Goal: Communication & Community: Share content

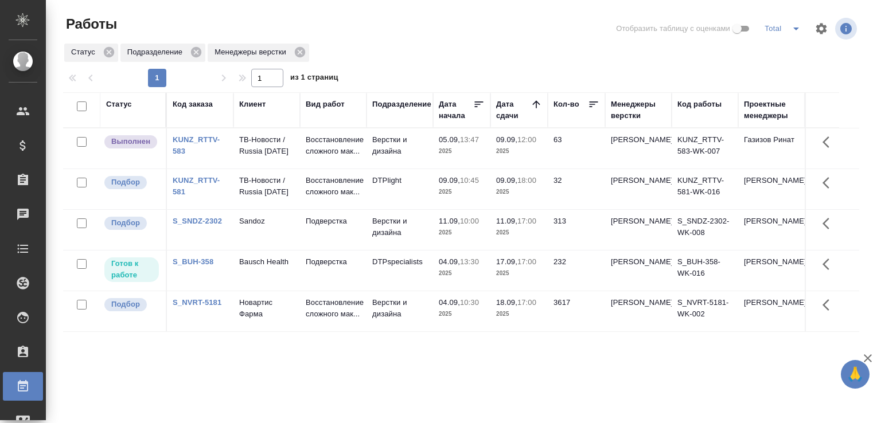
scroll to position [88, 0]
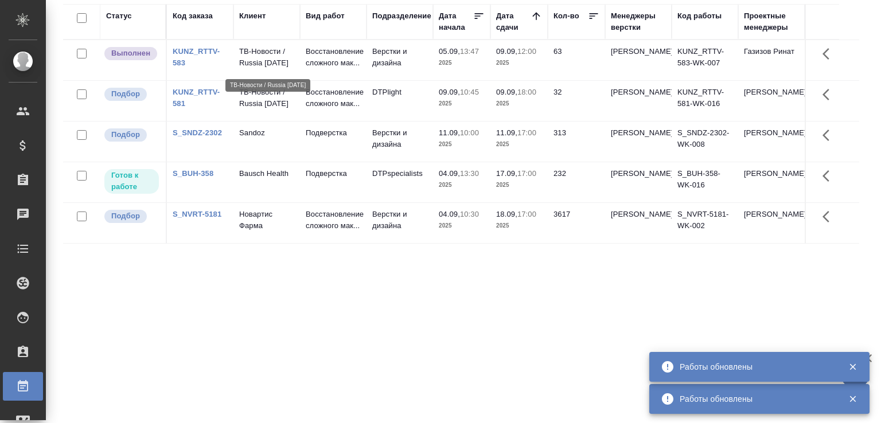
click at [271, 58] on p "ТВ-Новости / Russia [DATE]" at bounding box center [266, 57] width 55 height 23
click at [271, 58] on p "ТВ-Новости / Russia Today" at bounding box center [266, 57] width 55 height 23
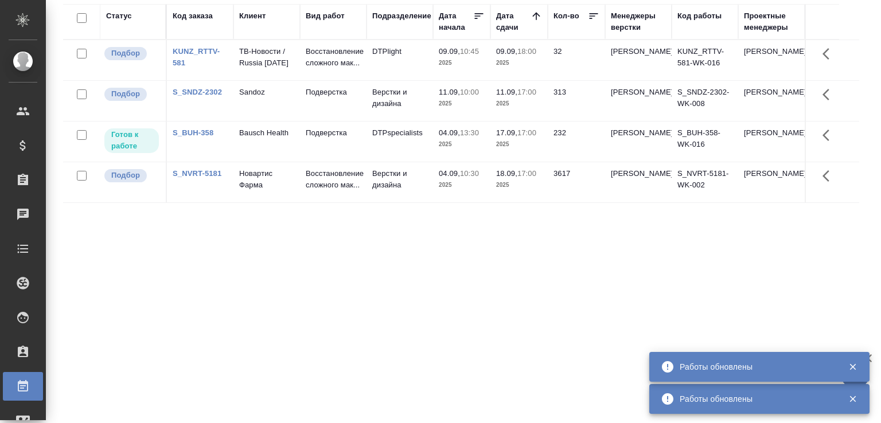
click at [103, 282] on div "Статус Код заказа Клиент Вид работ Подразделение Дата начала Дата сдачи Кол-во …" at bounding box center [461, 210] width 796 height 413
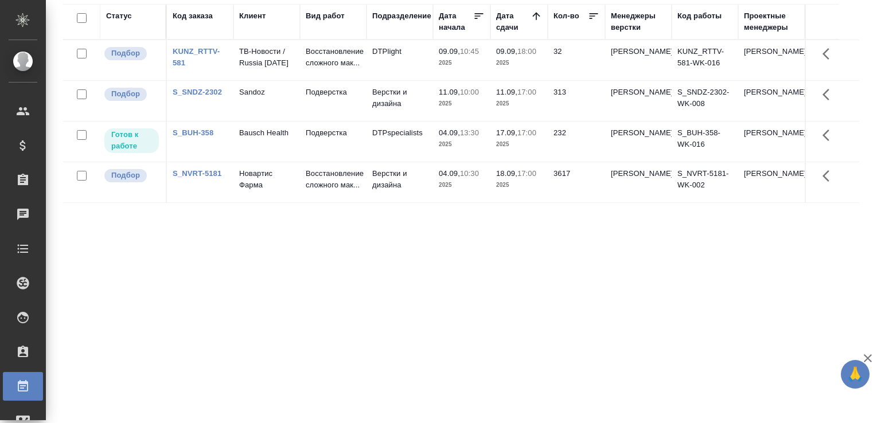
click at [106, 285] on div "Статус Код заказа Клиент Вид работ Подразделение Дата начала Дата сдачи Кол-во …" at bounding box center [461, 210] width 796 height 413
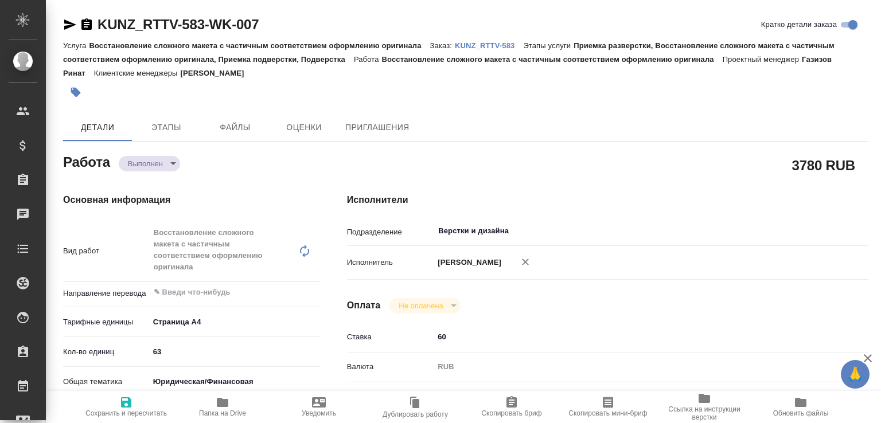
type textarea "x"
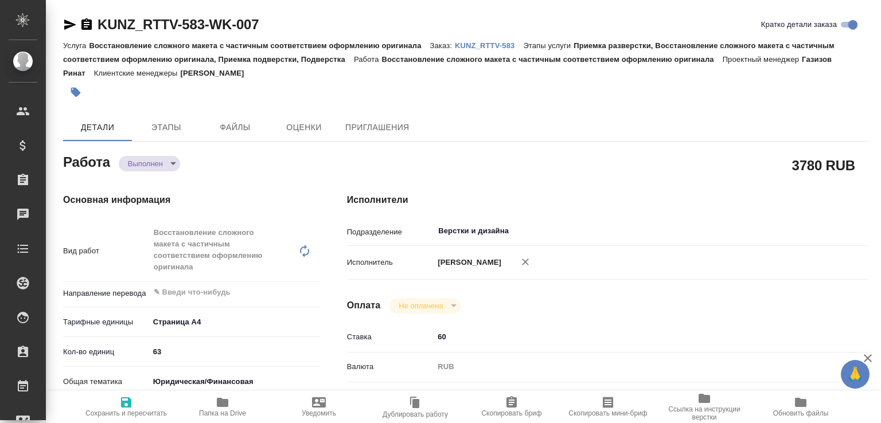
type textarea "x"
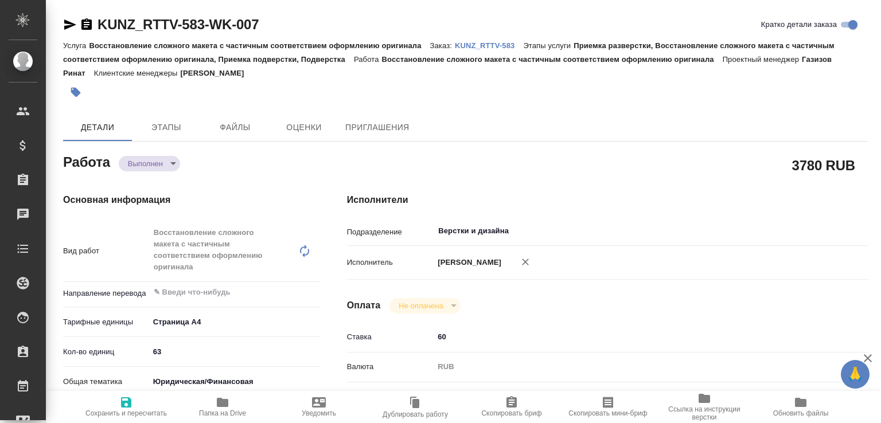
type textarea "x"
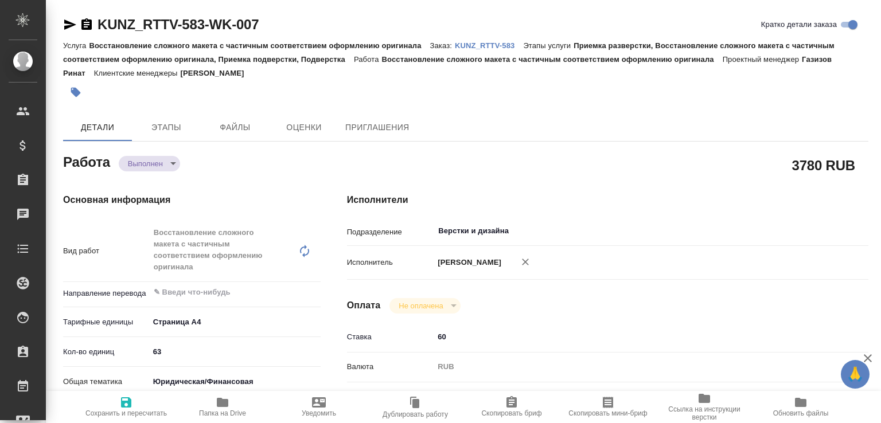
type textarea "x"
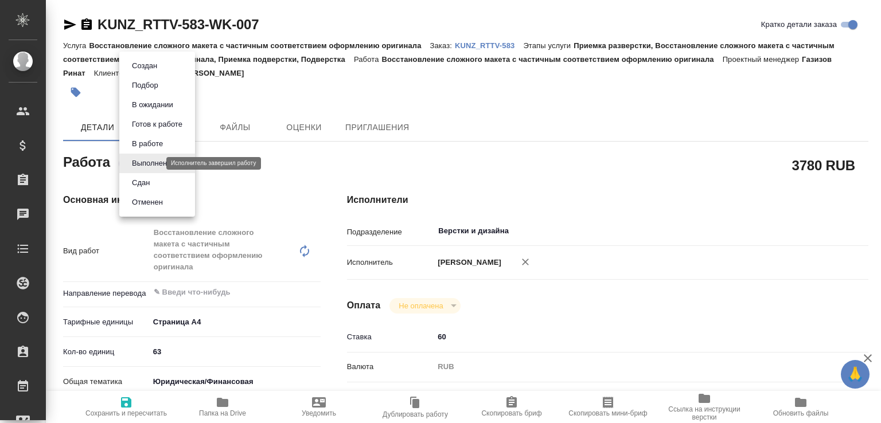
click at [157, 162] on body "🙏 .cls-1 fill:#fff; AWATERA Малофеева Екатерина e.malofeeva Клиенты Спецификаци…" at bounding box center [440, 211] width 881 height 423
click at [154, 184] on li "Сдан" at bounding box center [157, 183] width 76 height 20
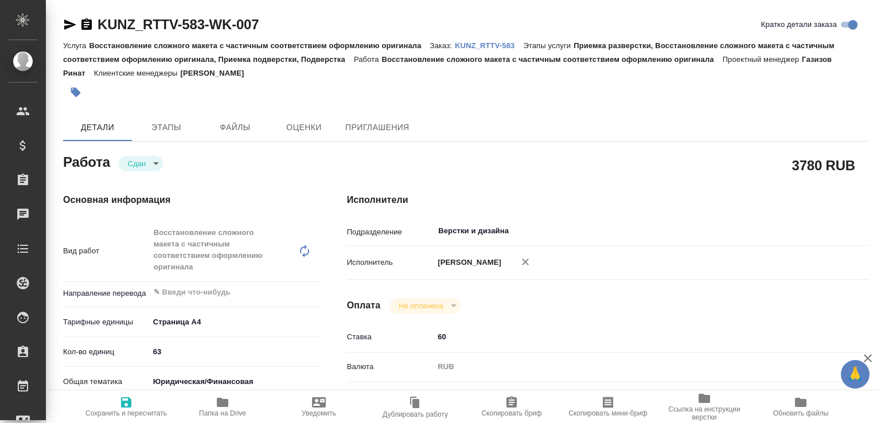
type textarea "x"
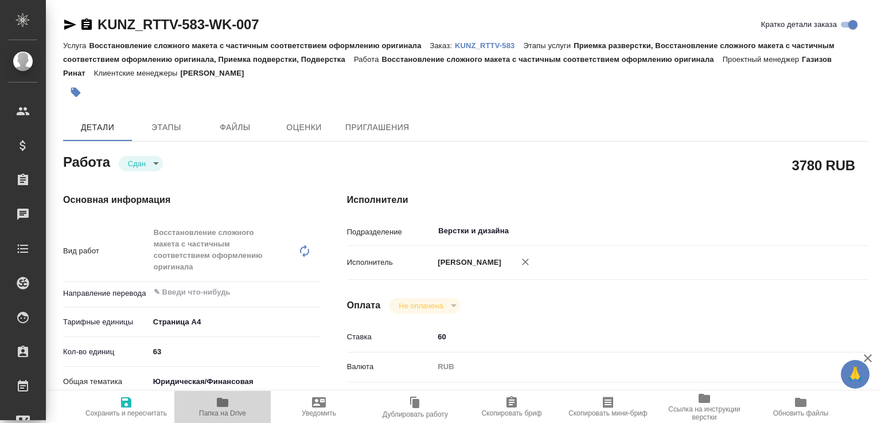
click at [229, 396] on span "Папка на Drive" at bounding box center [222, 407] width 83 height 22
click at [464, 42] on p "KUNZ_RTTV-583" at bounding box center [489, 45] width 68 height 9
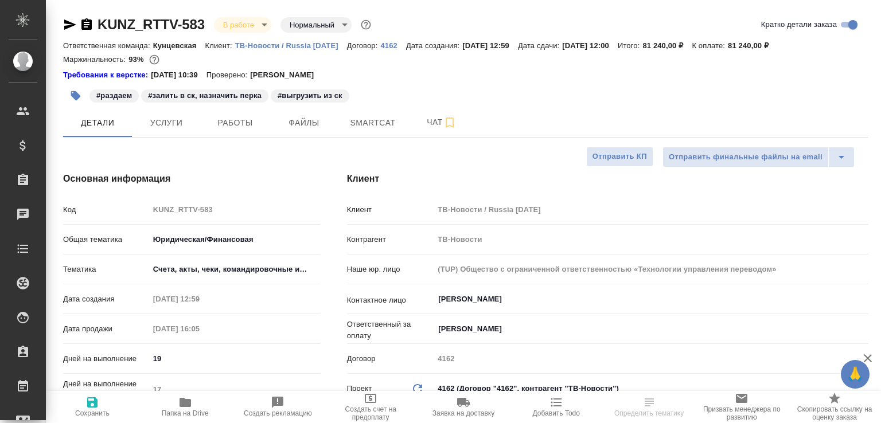
select select "RU"
type textarea "x"
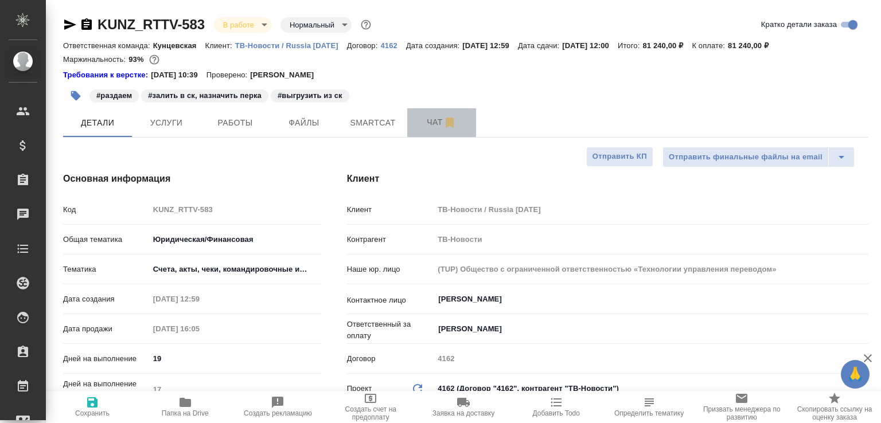
click at [429, 122] on span "Чат" at bounding box center [441, 122] width 55 height 14
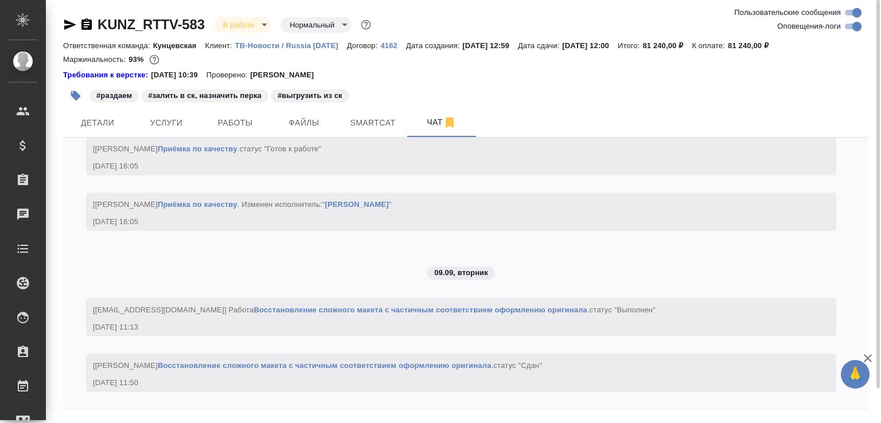
scroll to position [3683, 0]
paste textarea "https://drive.awatera.com/apps/files/files/10301544?dir=/Shares/RT/Orders/KUNZ_…"
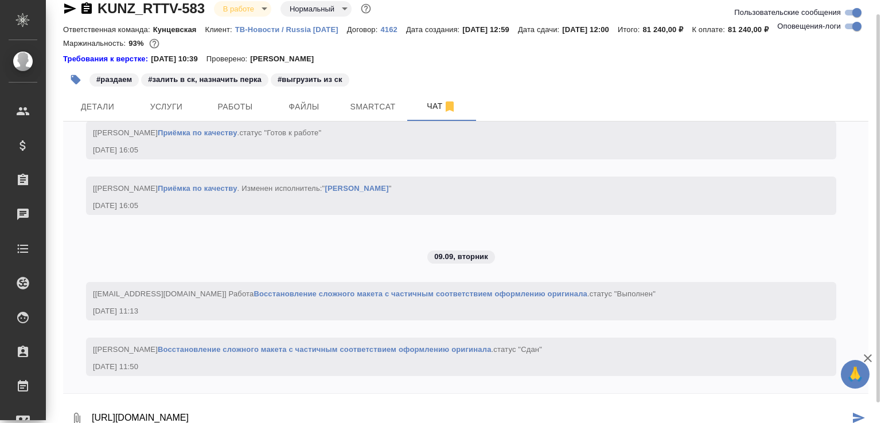
type textarea "https://drive.awatera.com/apps/files/files/10301544?dir=/Shares/RT/Orders/KUNZ_…"
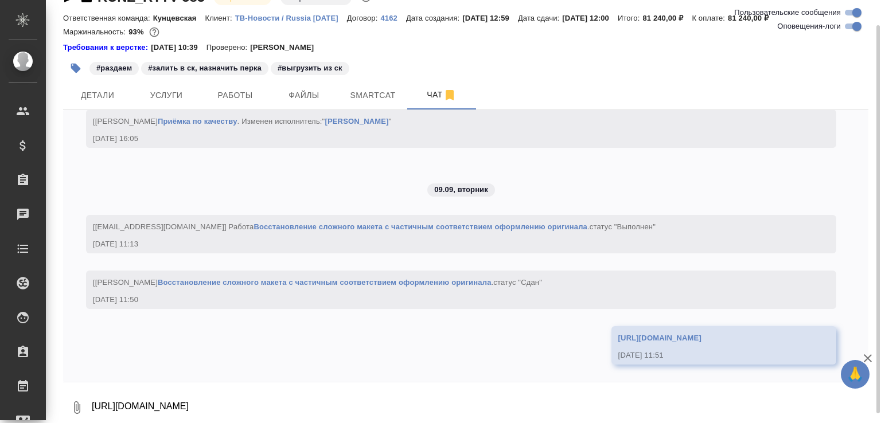
scroll to position [3738, 0]
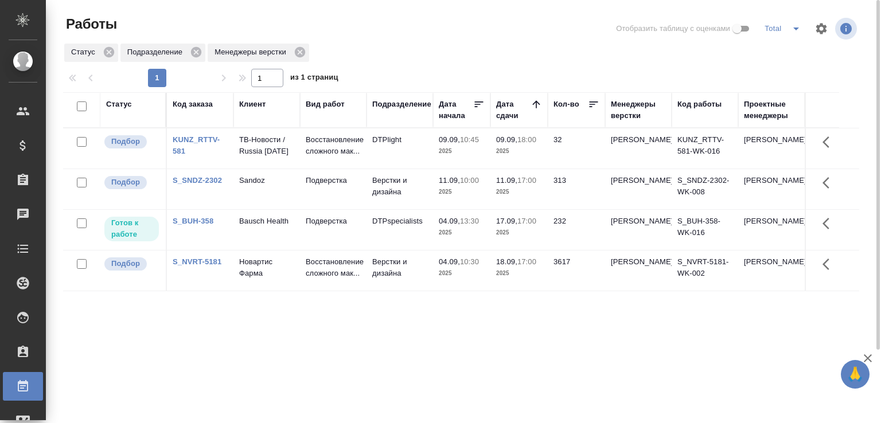
scroll to position [57, 0]
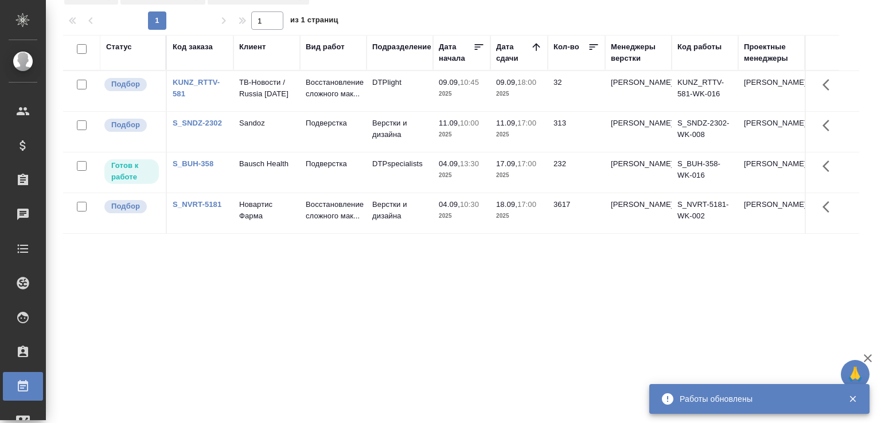
click at [189, 295] on div "Статус Код заказа Клиент Вид работ Подразделение Дата начала Дата сдачи Кол-во …" at bounding box center [461, 241] width 796 height 413
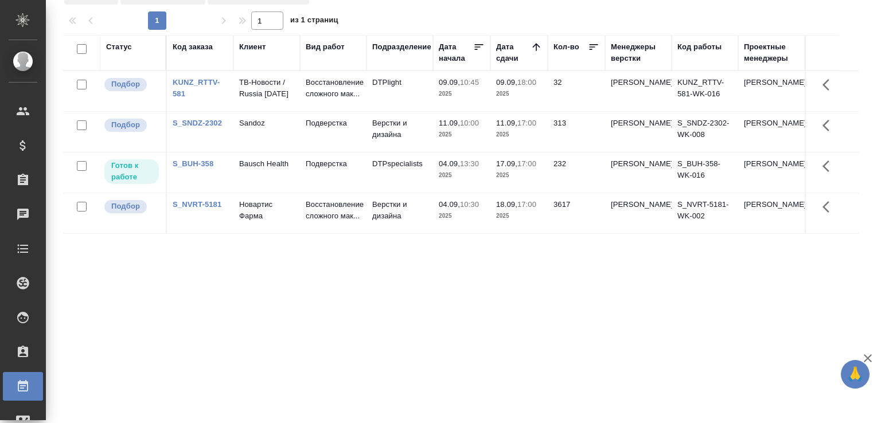
click at [189, 295] on div "Статус Код заказа Клиент Вид работ Подразделение Дата начала Дата сдачи Кол-во …" at bounding box center [461, 241] width 796 height 413
click at [439, 299] on div "Статус Код заказа Клиент Вид работ Подразделение Дата начала Дата сдачи Кол-во …" at bounding box center [461, 241] width 796 height 413
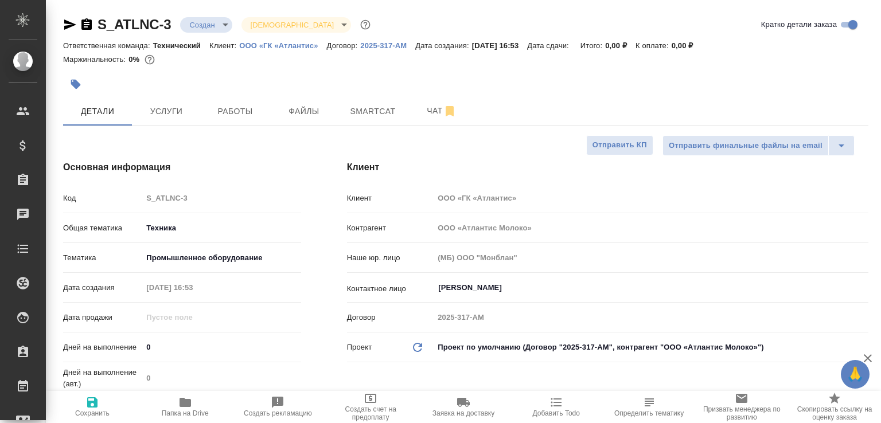
select select "RU"
click at [424, 120] on button "Чат" at bounding box center [441, 111] width 69 height 29
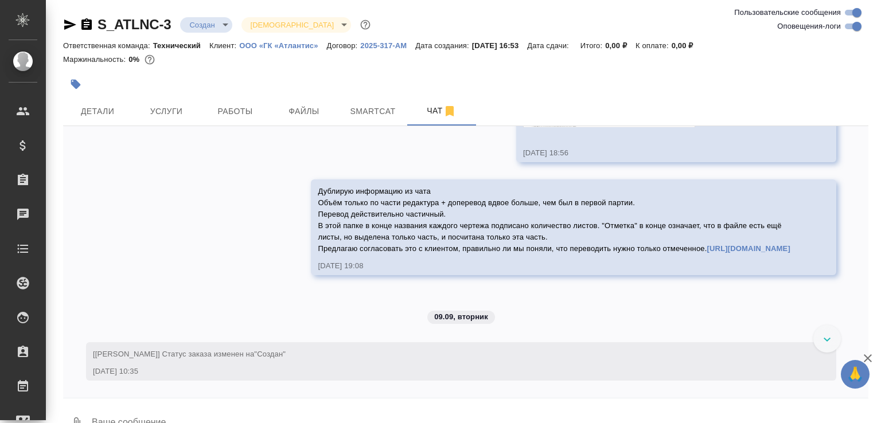
scroll to position [1719, 0]
click at [550, 127] on img at bounding box center [609, 104] width 172 height 46
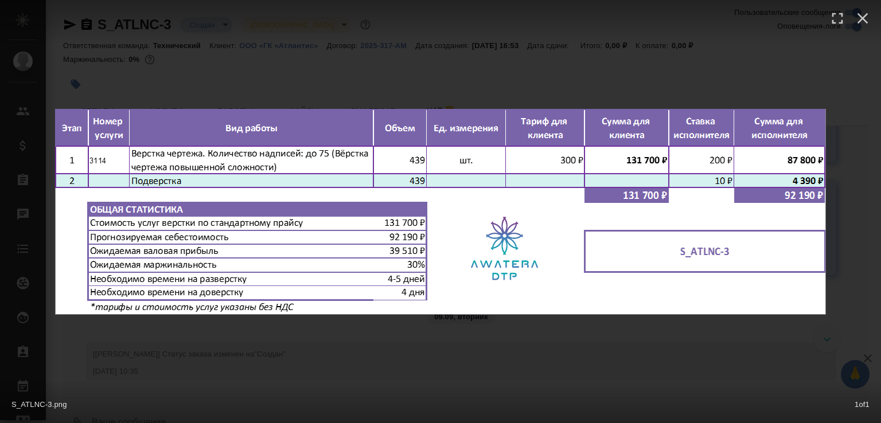
click at [229, 373] on div "S_ATLNC-3.png 1 of 1" at bounding box center [440, 211] width 881 height 423
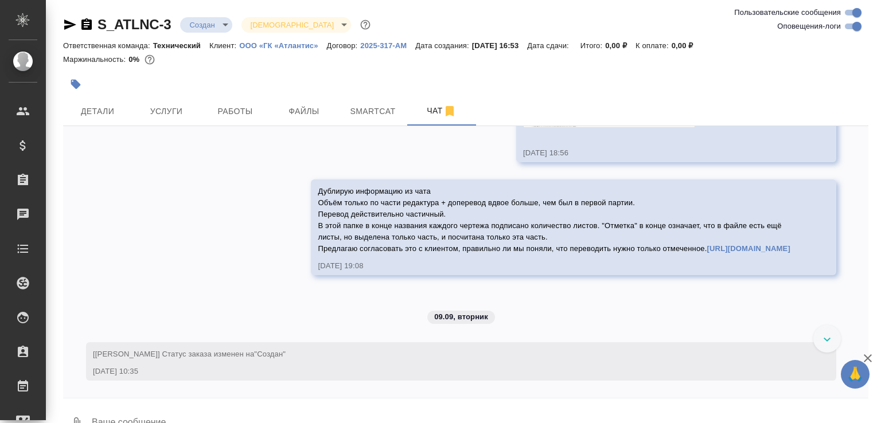
click at [223, 96] on div at bounding box center [331, 84] width 537 height 25
click at [228, 102] on button "Работы" at bounding box center [235, 111] width 69 height 29
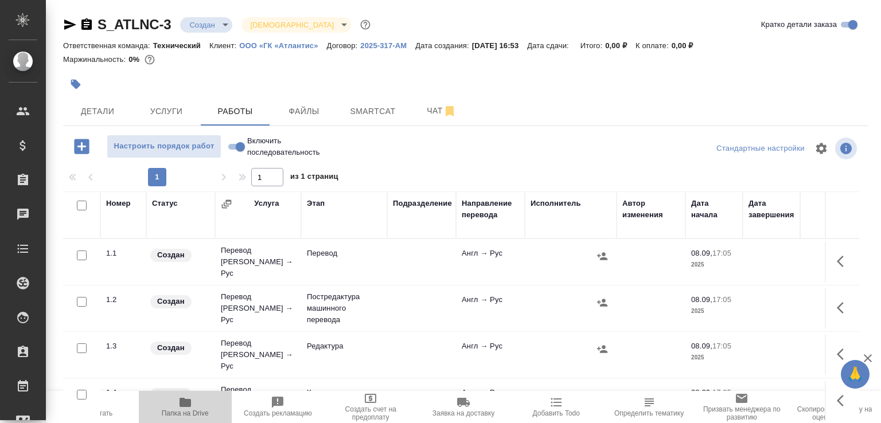
click at [184, 407] on icon "button" at bounding box center [185, 403] width 14 height 14
click at [73, 24] on icon "button" at bounding box center [70, 25] width 12 height 10
